Goal: Task Accomplishment & Management: Manage account settings

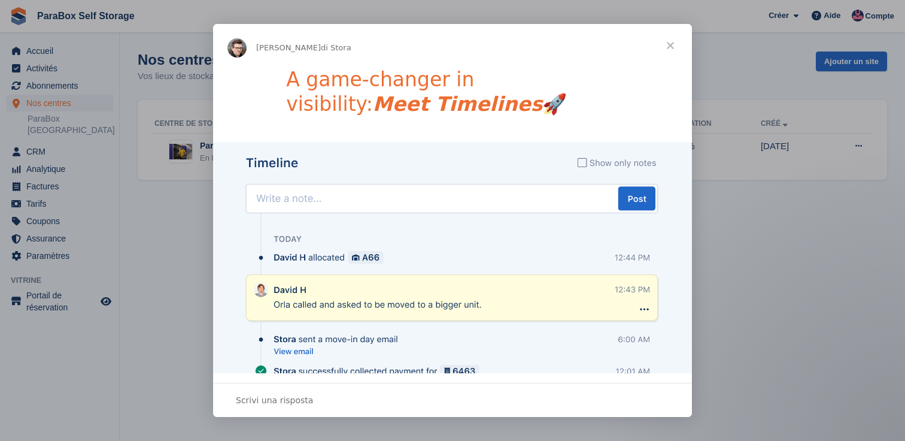
click at [671, 45] on span "Chiudi" at bounding box center [670, 45] width 43 height 43
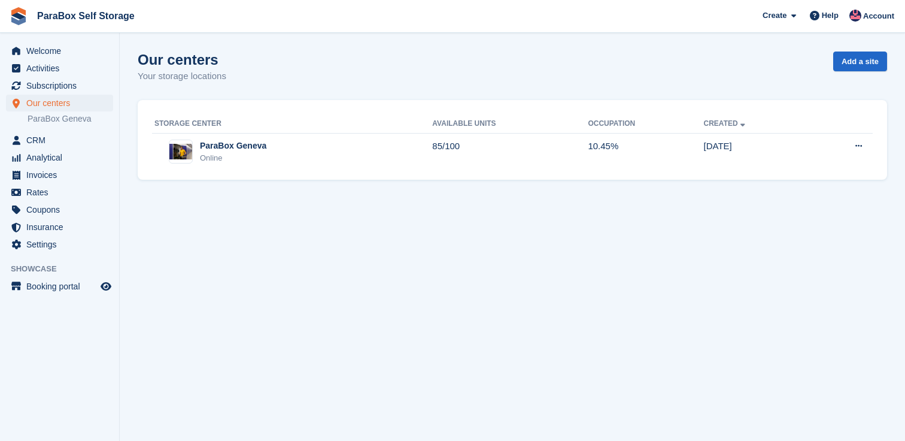
click at [345, 257] on section "Signed in successfully. Our centers Your storage locations Add a site Storage c…" at bounding box center [513, 220] width 786 height 441
click at [49, 250] on font "Settings" at bounding box center [41, 244] width 31 height 12
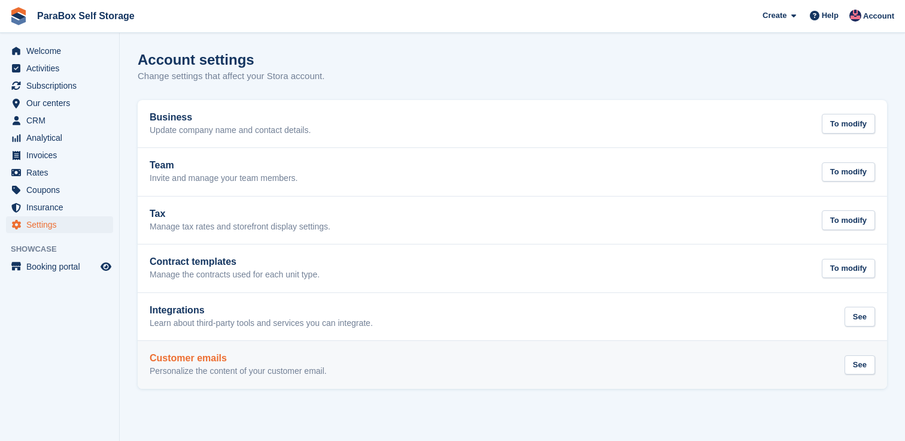
click at [233, 361] on h2 "Customer emails" at bounding box center [238, 358] width 177 height 11
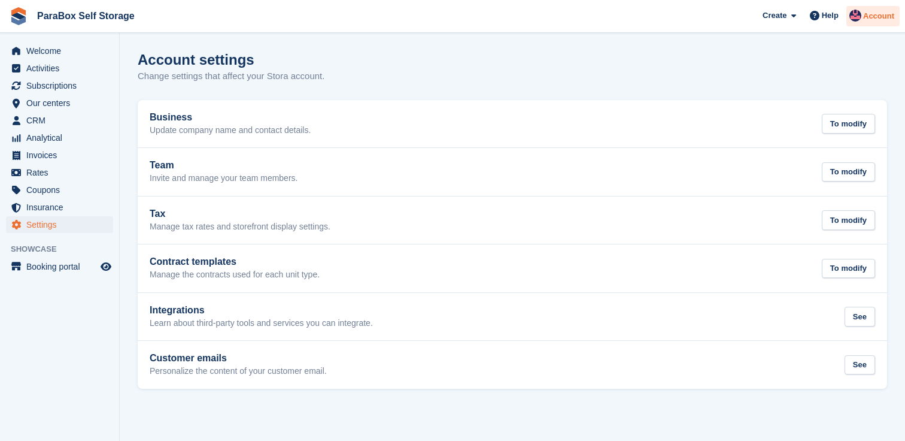
click at [865, 23] on div "Account" at bounding box center [873, 16] width 53 height 21
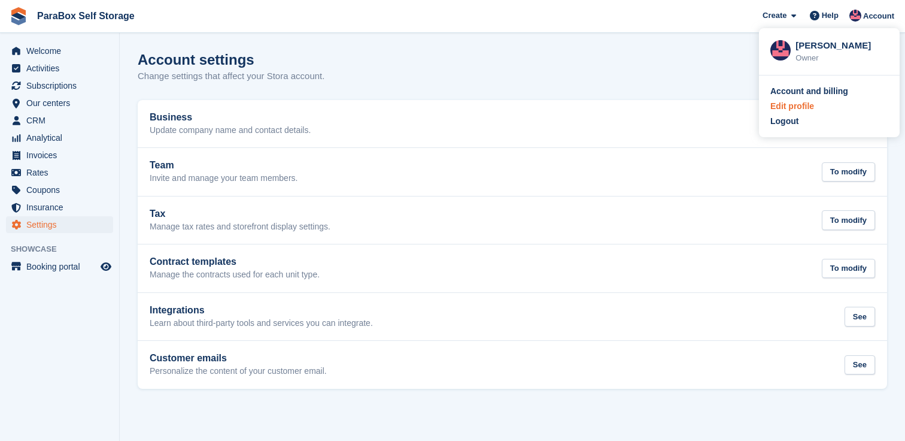
click at [797, 110] on font "Edit profile" at bounding box center [793, 106] width 44 height 10
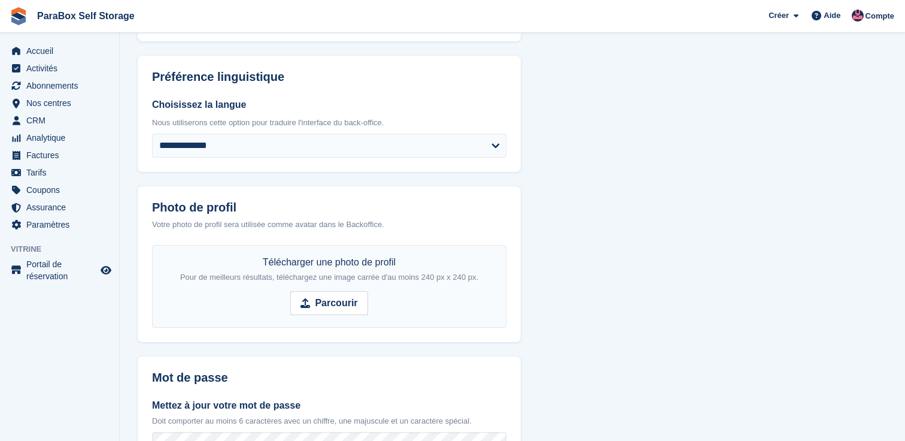
scroll to position [100, 0]
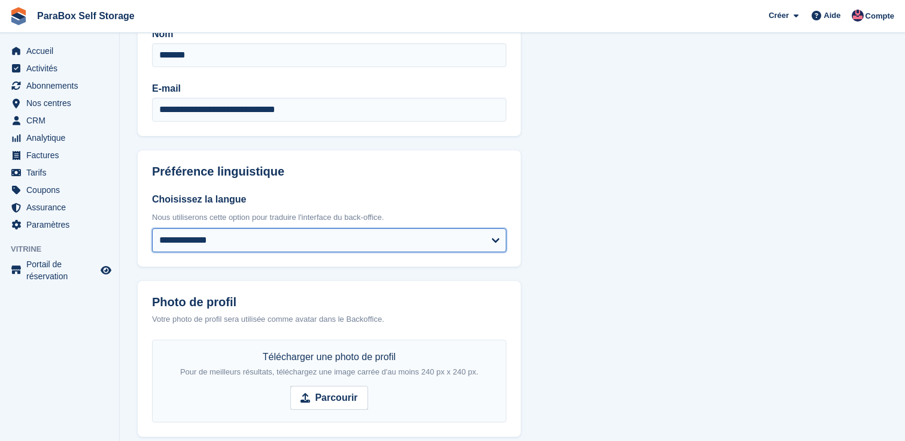
click at [427, 232] on select "**********" at bounding box center [329, 240] width 354 height 24
select select "**"
click at [152, 228] on select "**********" at bounding box center [329, 240] width 354 height 24
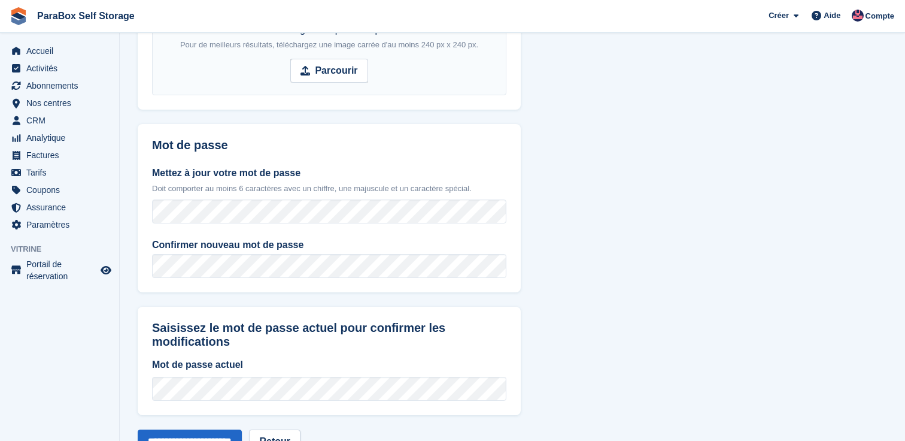
scroll to position [472, 0]
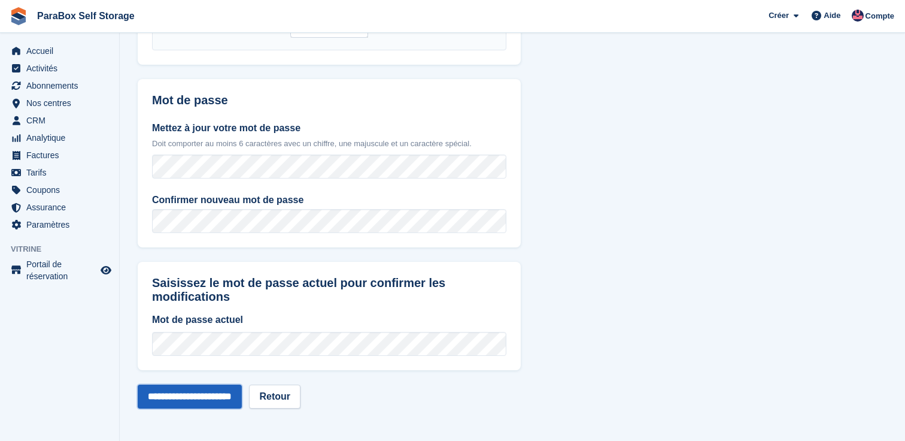
click at [229, 398] on input "**********" at bounding box center [190, 396] width 104 height 24
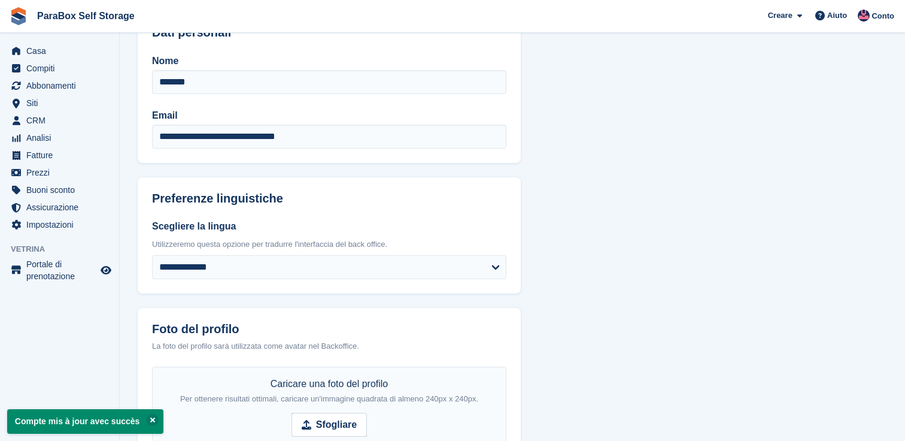
scroll to position [80, 0]
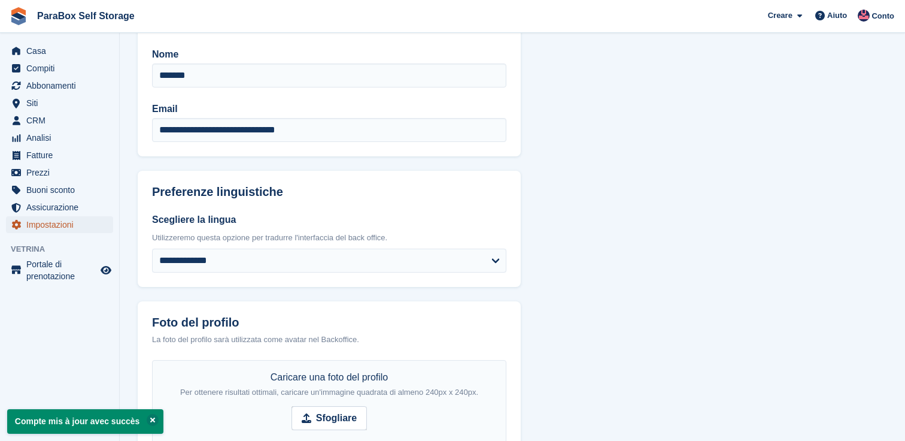
click at [86, 226] on span "Impostazioni" at bounding box center [62, 224] width 72 height 17
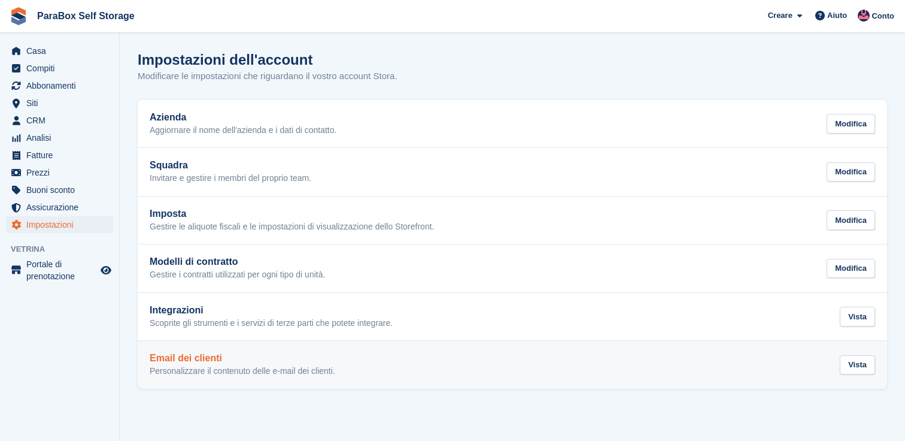
click at [226, 353] on h2 "Email dei clienti" at bounding box center [243, 358] width 186 height 11
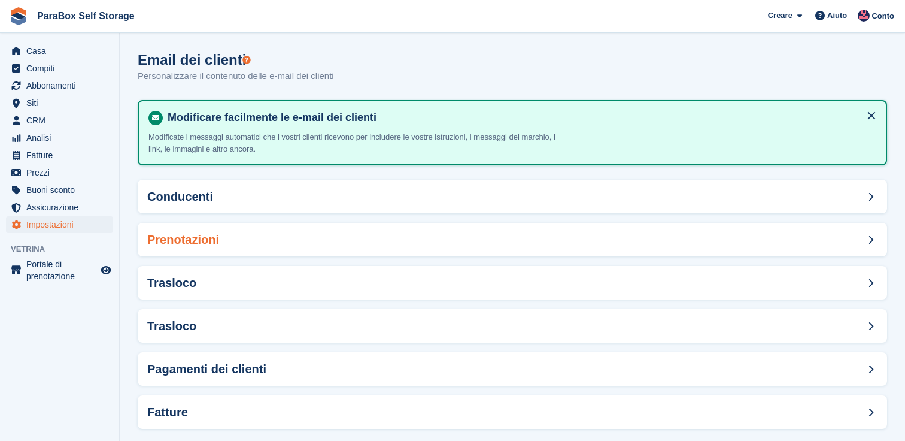
click at [186, 228] on div "Prenotazioni" at bounding box center [513, 240] width 750 height 34
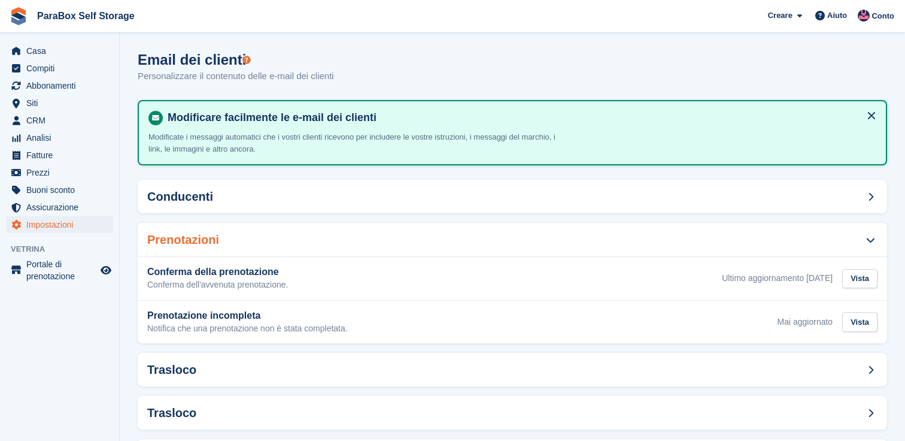
click at [187, 237] on h2 "Prenotazioni" at bounding box center [183, 240] width 72 height 14
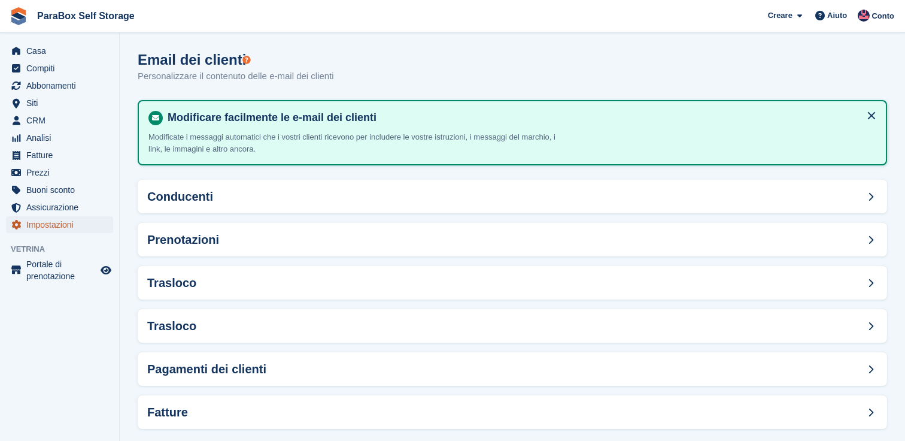
click at [60, 219] on span "Impostazioni" at bounding box center [62, 224] width 72 height 17
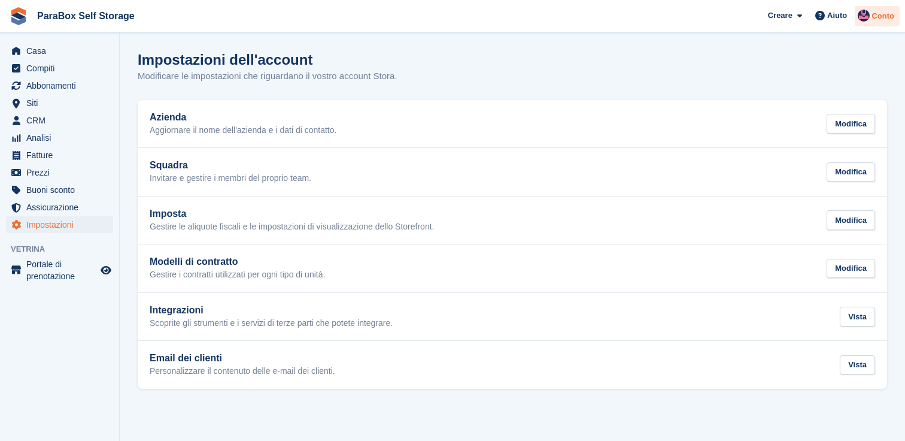
click at [874, 7] on div "Conto" at bounding box center [877, 16] width 45 height 21
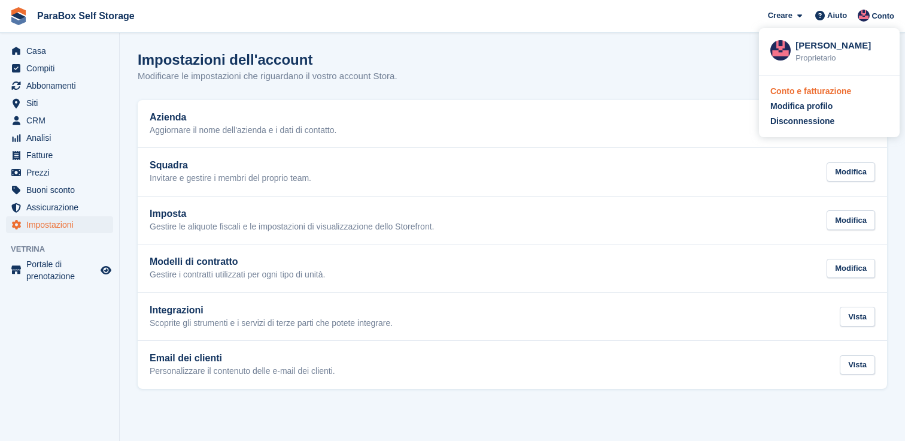
click at [817, 89] on div "Conto e fatturazione" at bounding box center [811, 91] width 81 height 13
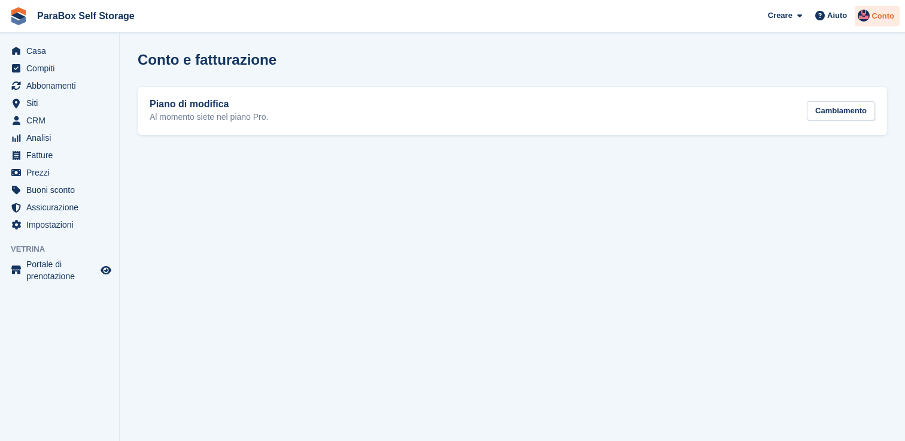
click at [879, 16] on span "Conto" at bounding box center [883, 16] width 23 height 12
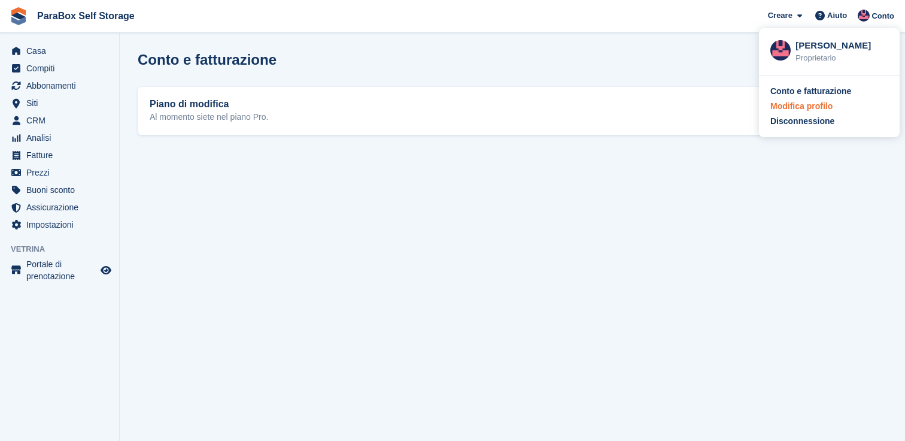
click at [801, 100] on div "Modifica profilo" at bounding box center [802, 106] width 62 height 13
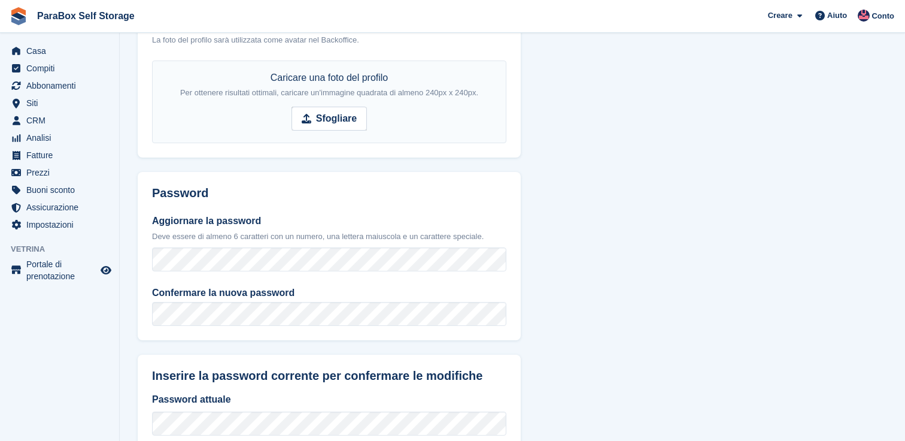
scroll to position [458, 0]
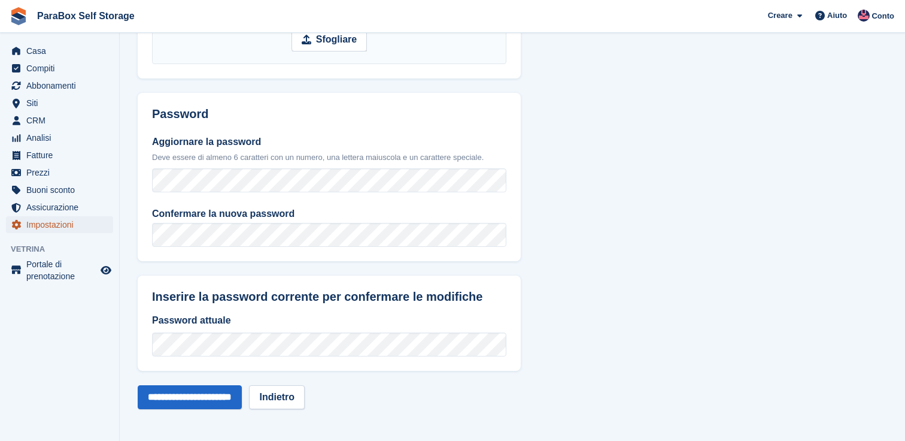
click at [64, 230] on span "Impostazioni" at bounding box center [62, 224] width 72 height 17
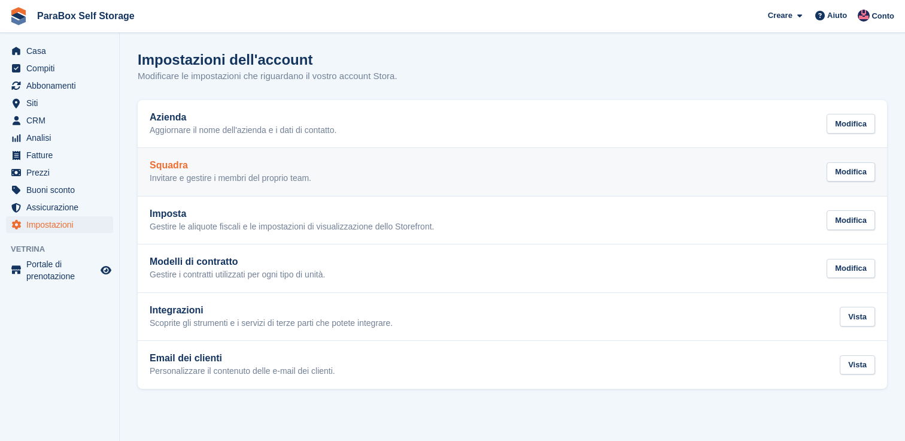
click at [365, 181] on div "Squadra Invitare e gestire i membri del proprio team. Modifica" at bounding box center [513, 172] width 726 height 24
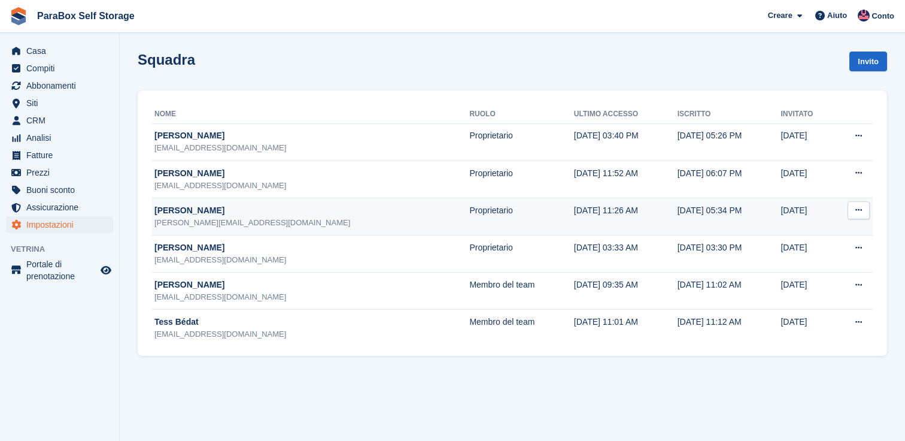
click at [864, 214] on button at bounding box center [859, 210] width 22 height 18
click at [841, 243] on p "Modifica del membro del team" at bounding box center [812, 239] width 104 height 26
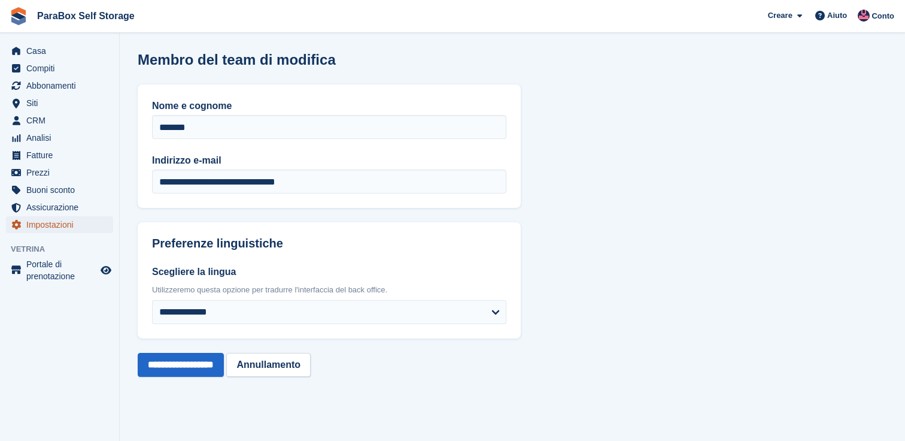
click at [77, 221] on span "Impostazioni" at bounding box center [62, 224] width 72 height 17
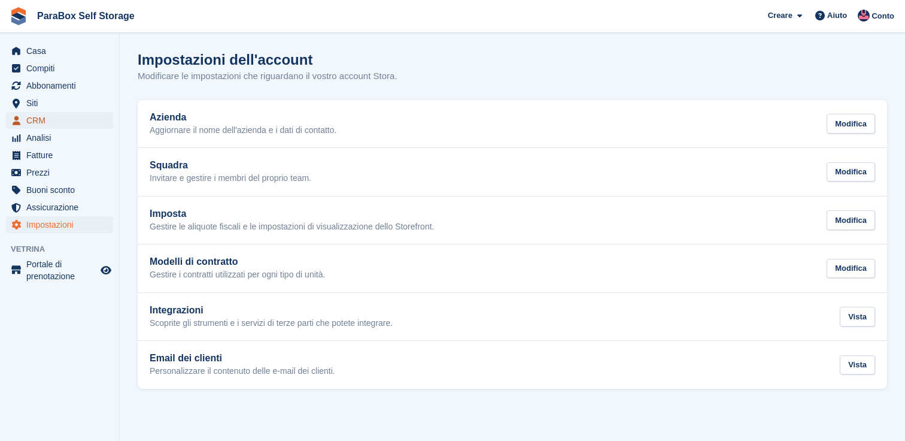
click at [51, 123] on span "CRM" at bounding box center [62, 120] width 72 height 17
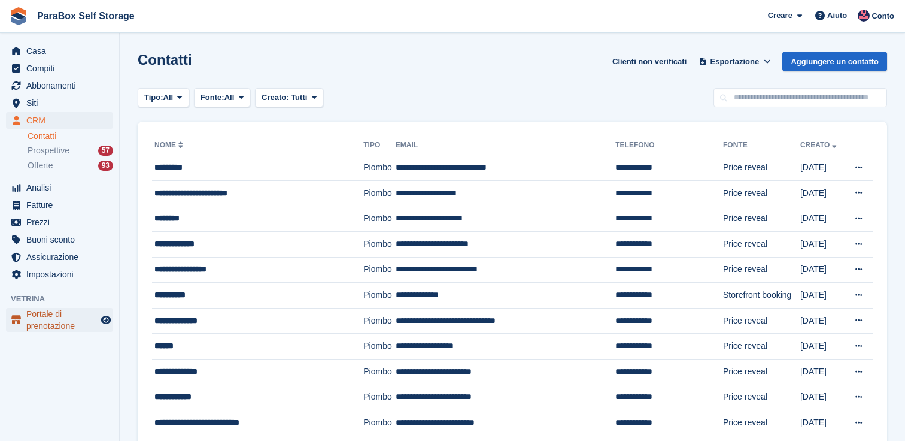
click at [59, 320] on span "Portale di prenotazione" at bounding box center [62, 320] width 72 height 24
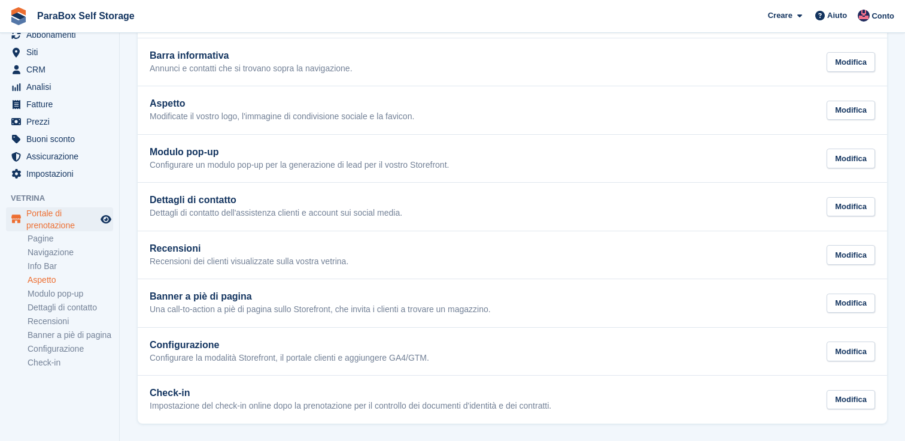
scroll to position [62, 0]
click at [70, 351] on link "Configurazione" at bounding box center [71, 348] width 86 height 11
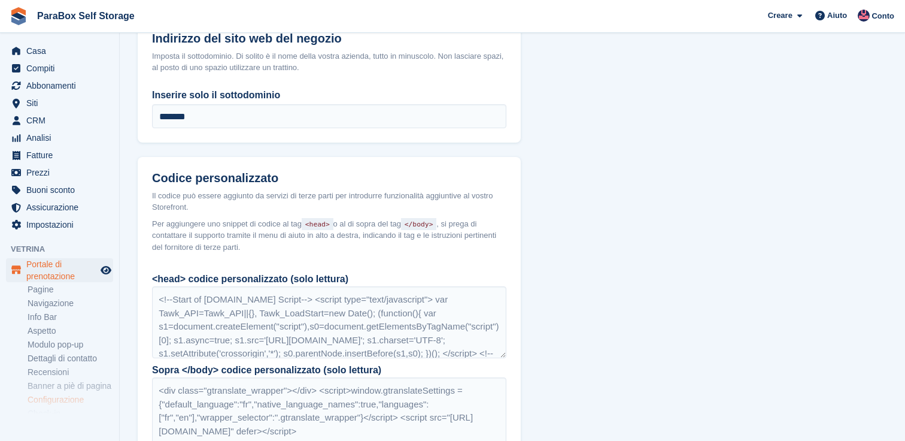
scroll to position [960, 0]
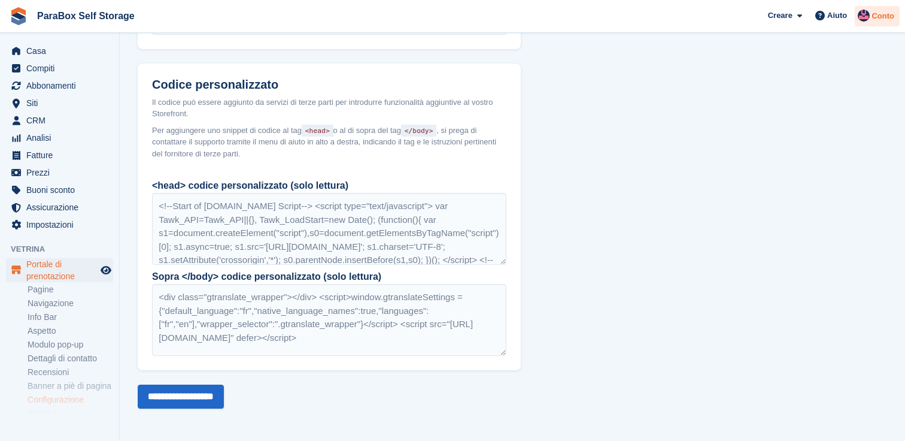
click at [858, 12] on div at bounding box center [864, 18] width 12 height 16
